Goal: Task Accomplishment & Management: Use online tool/utility

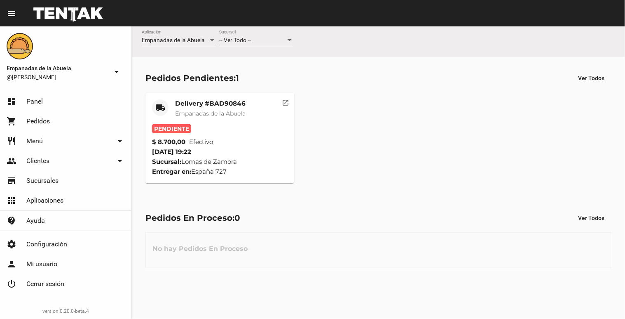
click at [200, 105] on mat-card-title "Delivery #BAD90846" at bounding box center [210, 103] width 70 height 8
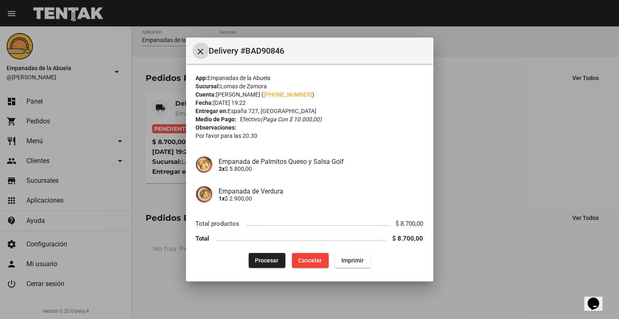
click at [255, 253] on button "Procesar" at bounding box center [266, 260] width 37 height 15
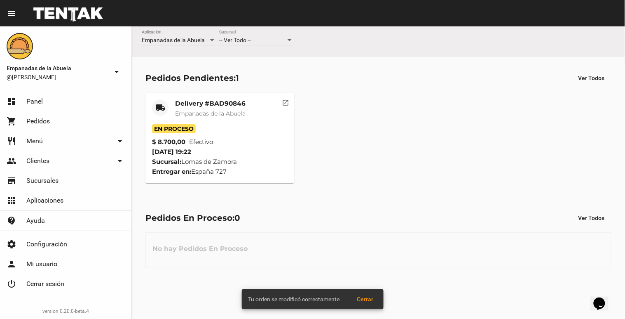
click at [190, 109] on mat-card-subtitle "Empanadas de la Abuela" at bounding box center [210, 113] width 70 height 8
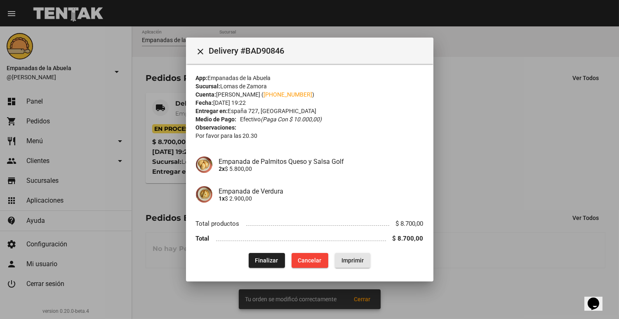
click at [353, 257] on span "Imprimir" at bounding box center [352, 260] width 22 height 7
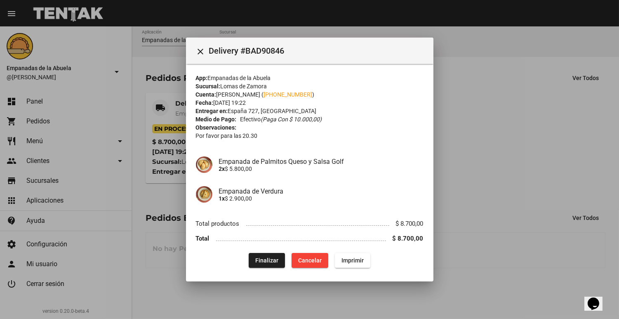
click at [340, 310] on div at bounding box center [309, 159] width 619 height 319
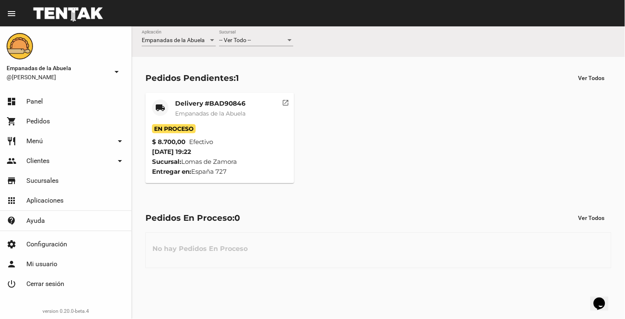
click at [237, 23] on mat-toolbar "menu Resumen" at bounding box center [312, 13] width 625 height 26
click at [236, 41] on span "-- Ver Todo --" at bounding box center [235, 40] width 32 height 7
click at [227, 72] on span "Lomas de Zamora" at bounding box center [256, 74] width 74 height 17
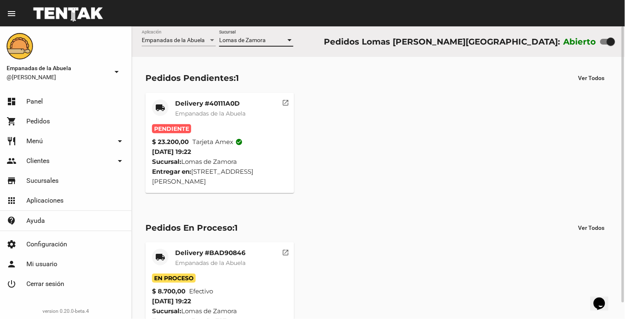
click at [199, 124] on div "Pendiente" at bounding box center [220, 128] width 136 height 9
click at [208, 119] on div "Delivery #40111A0D Empanadas de la Abuela" at bounding box center [210, 111] width 70 height 25
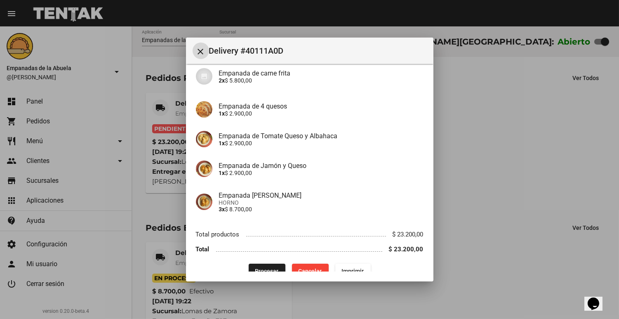
scroll to position [105, 0]
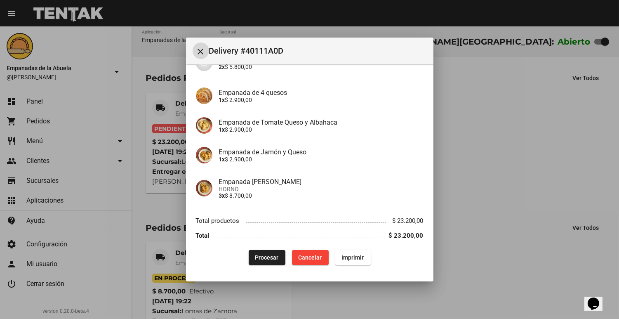
click at [249, 258] on button "Procesar" at bounding box center [266, 257] width 37 height 15
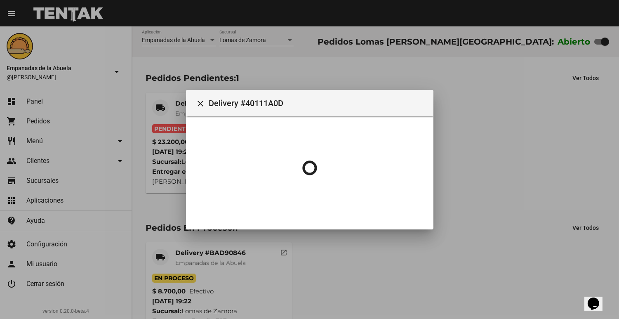
scroll to position [0, 0]
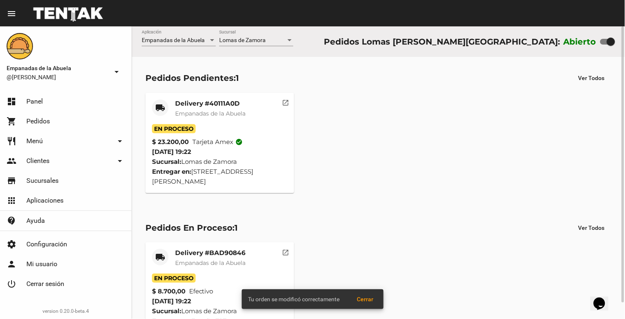
click at [197, 105] on mat-card-title "Delivery #40111A0D" at bounding box center [210, 103] width 70 height 8
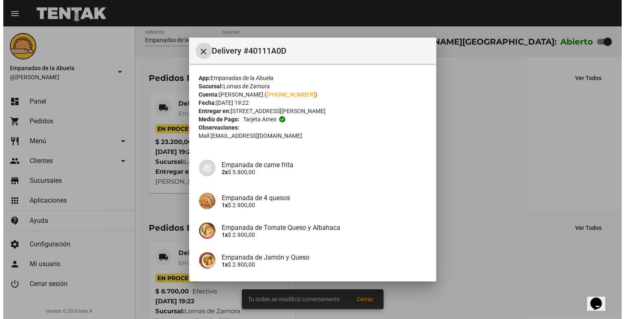
scroll to position [105, 0]
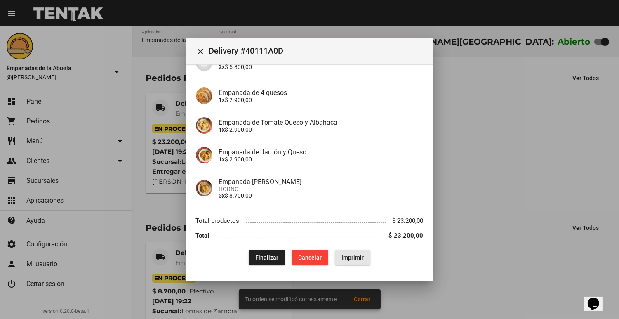
click at [340, 252] on button "Imprimir" at bounding box center [352, 257] width 35 height 15
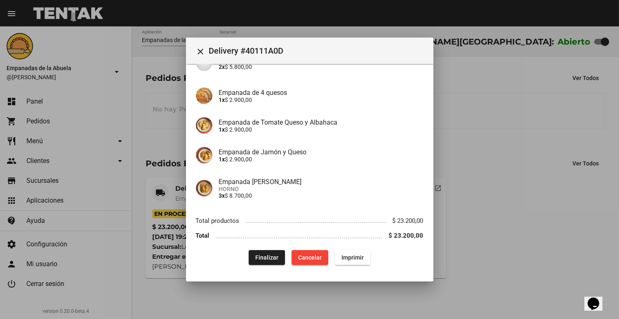
click at [534, 109] on div at bounding box center [309, 159] width 619 height 319
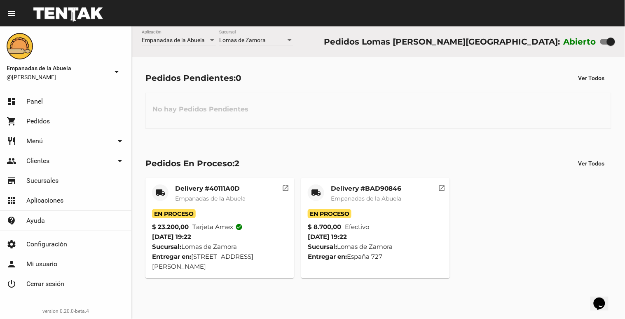
click at [317, 196] on mat-icon "local_shipping" at bounding box center [316, 192] width 10 height 10
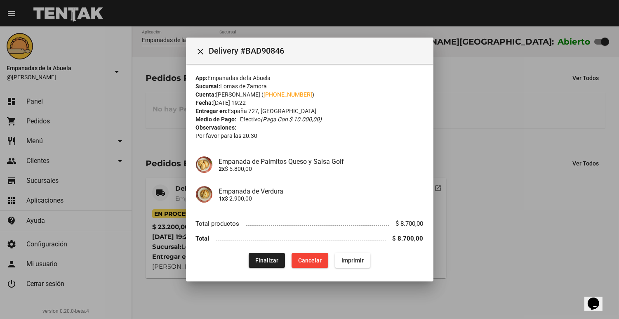
click at [469, 147] on div at bounding box center [309, 159] width 619 height 319
